Goal: Information Seeking & Learning: Learn about a topic

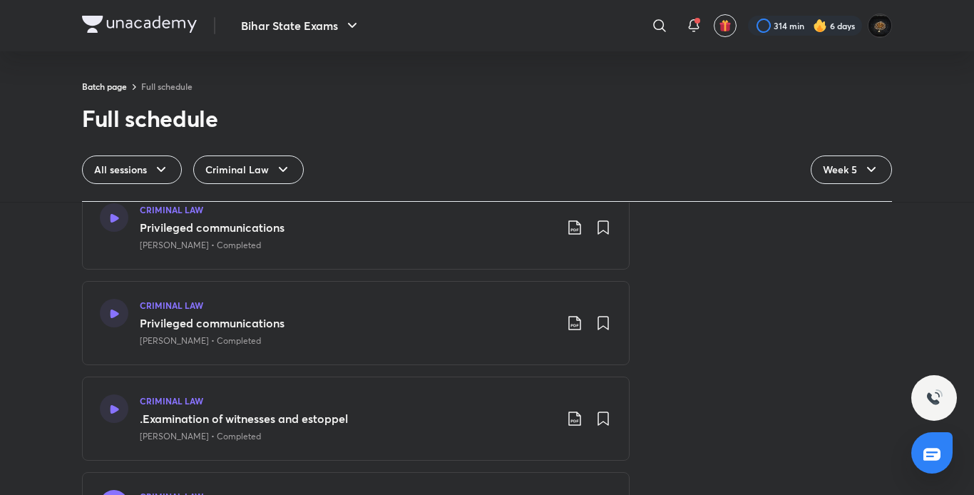
scroll to position [1541, 0]
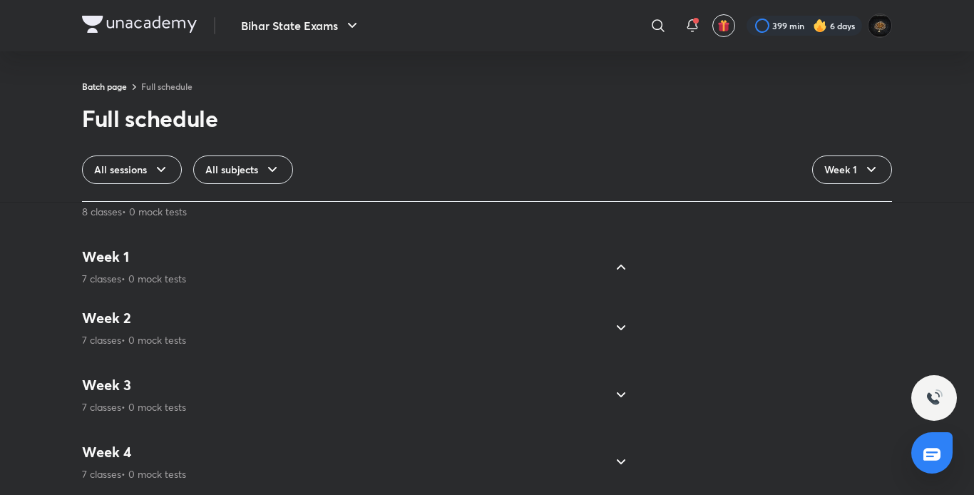
scroll to position [1052, 0]
click at [275, 439] on div "Week 5 8 classes • 0 mock tests" at bounding box center [343, 458] width 522 height 39
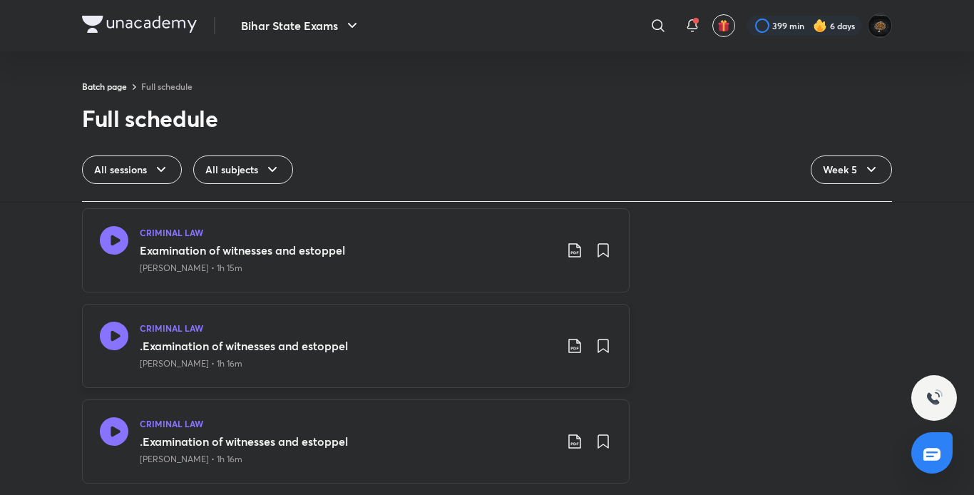
scroll to position [1912, 0]
click at [113, 228] on icon at bounding box center [114, 240] width 29 height 29
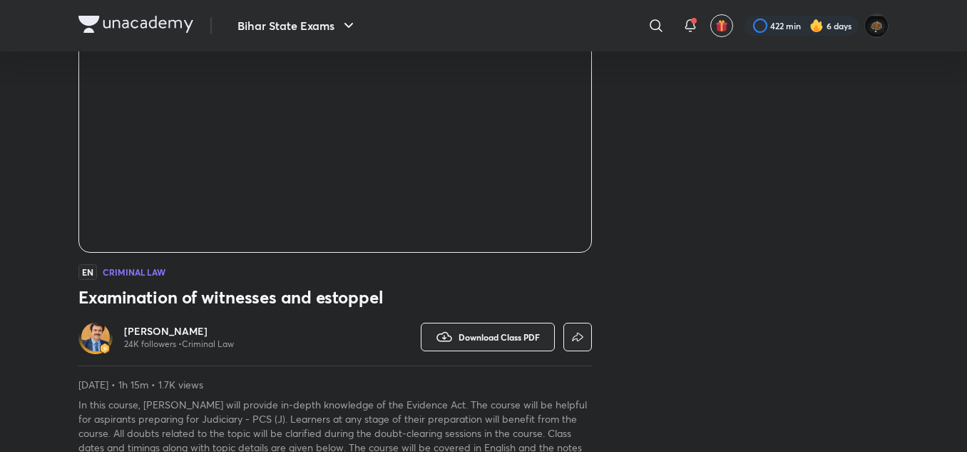
scroll to position [193, 0]
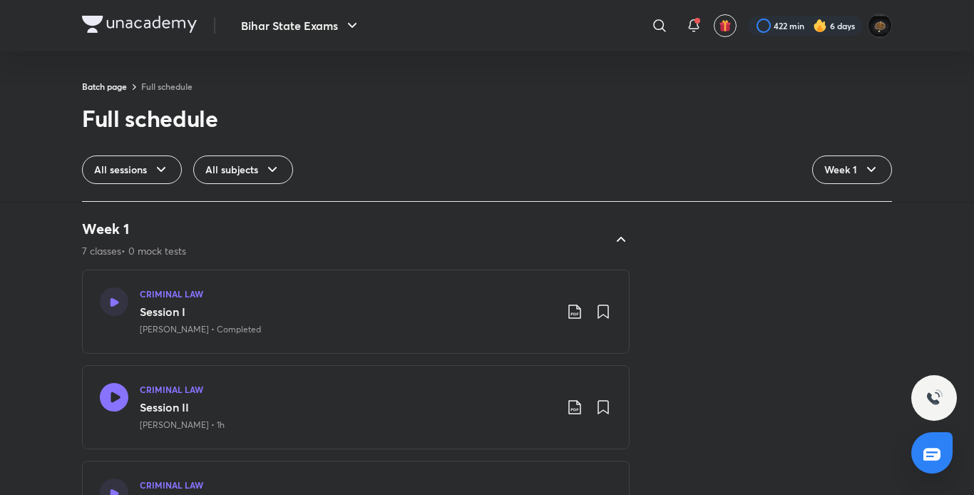
drag, startPoint x: 240, startPoint y: 14, endPoint x: 534, endPoint y: 73, distance: 299.2
click at [534, 73] on div "Batch page Full schedule Full schedule All sessions All subjects Week 1 Jump To…" at bounding box center [487, 101] width 974 height 202
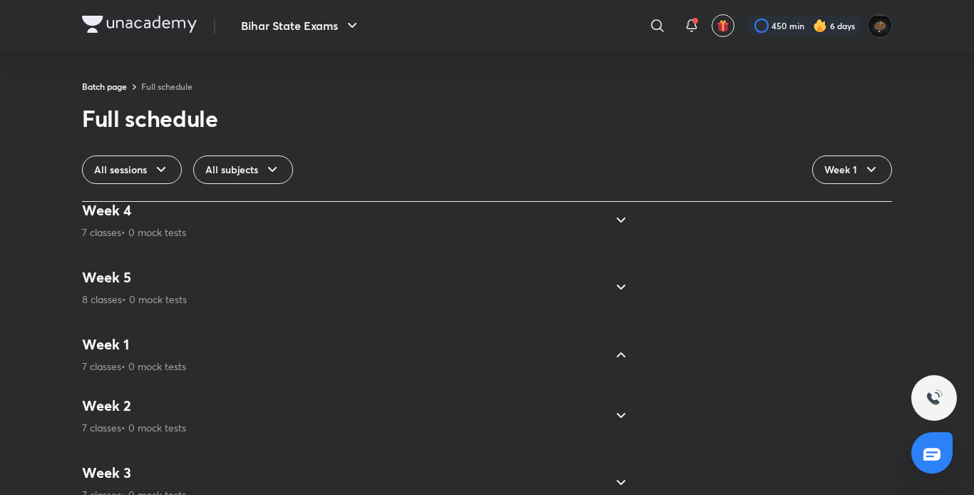
scroll to position [1052, 0]
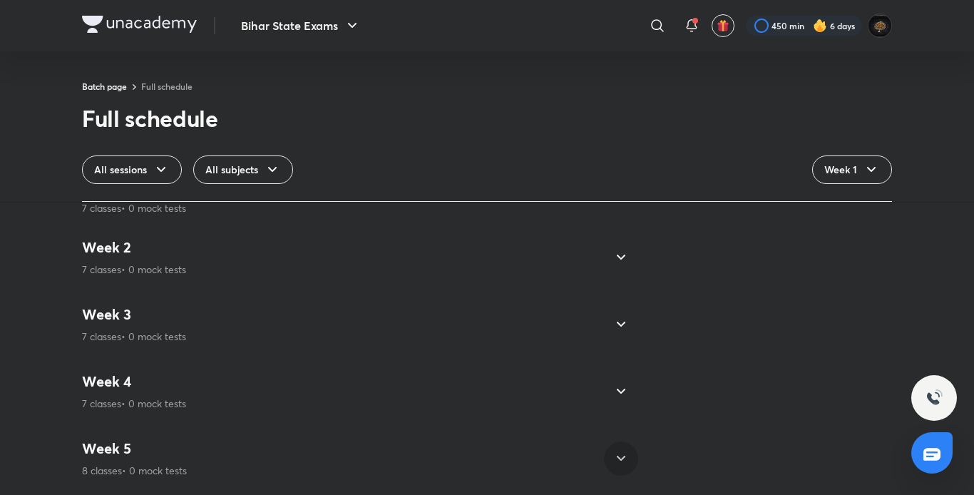
click at [613, 450] on icon at bounding box center [621, 458] width 17 height 17
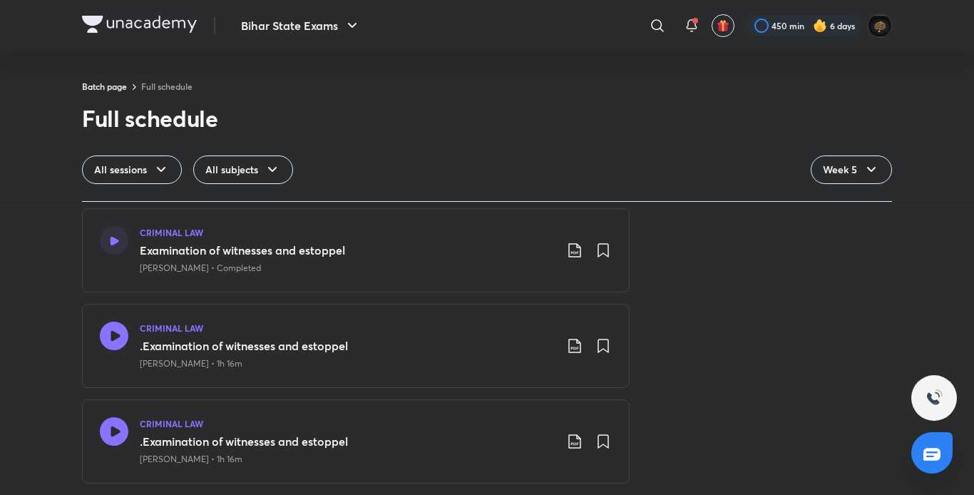
scroll to position [1912, 0]
click at [108, 326] on icon at bounding box center [114, 336] width 29 height 29
